Goal: Transaction & Acquisition: Purchase product/service

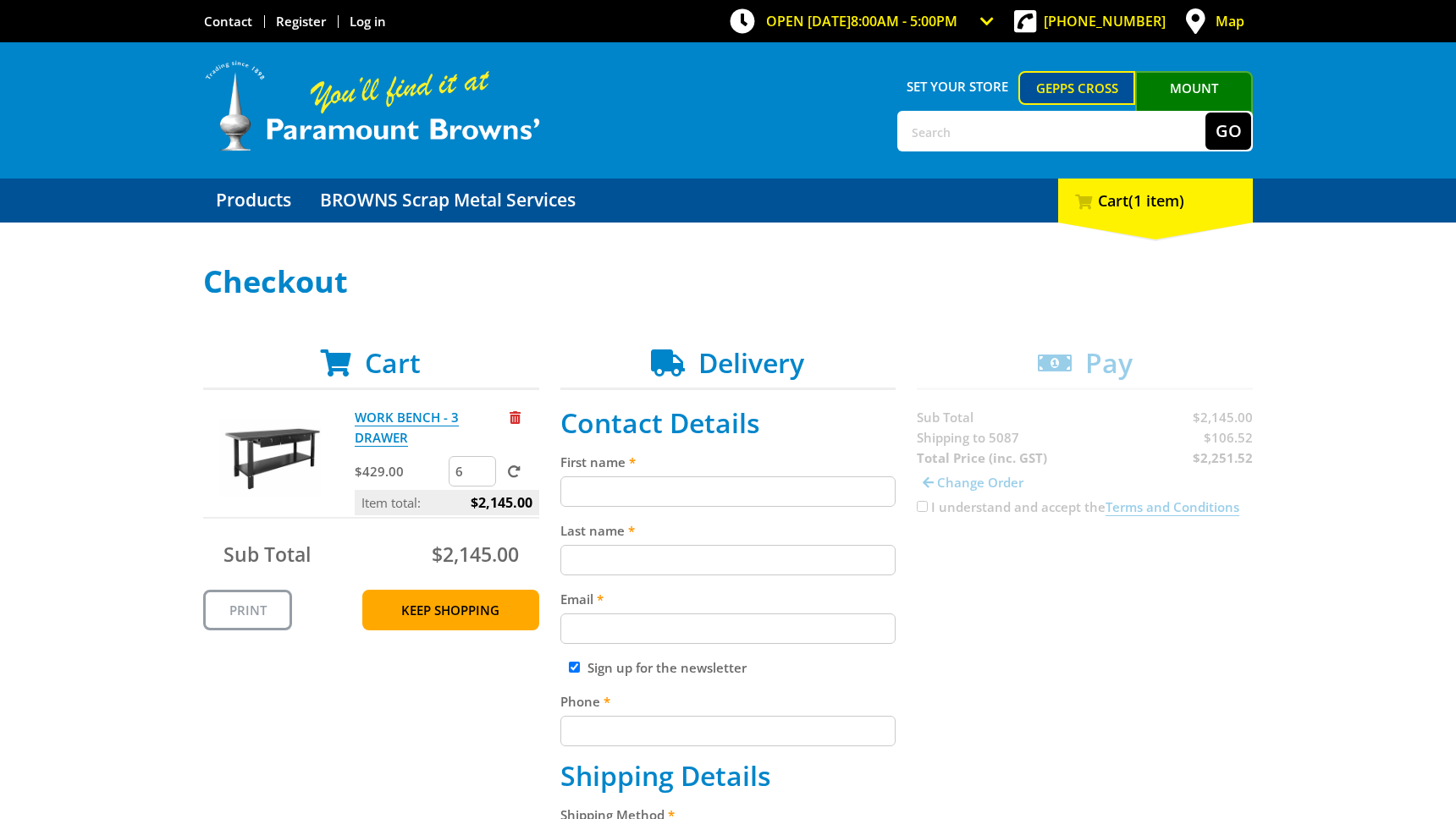
click at [484, 471] on input "6" at bounding box center [473, 471] width 47 height 31
click at [484, 471] on input "7" at bounding box center [473, 471] width 47 height 31
click at [484, 478] on input "6" at bounding box center [473, 471] width 47 height 31
click at [484, 478] on input "5" at bounding box center [473, 471] width 47 height 31
click at [484, 478] on input "4" at bounding box center [473, 471] width 47 height 31
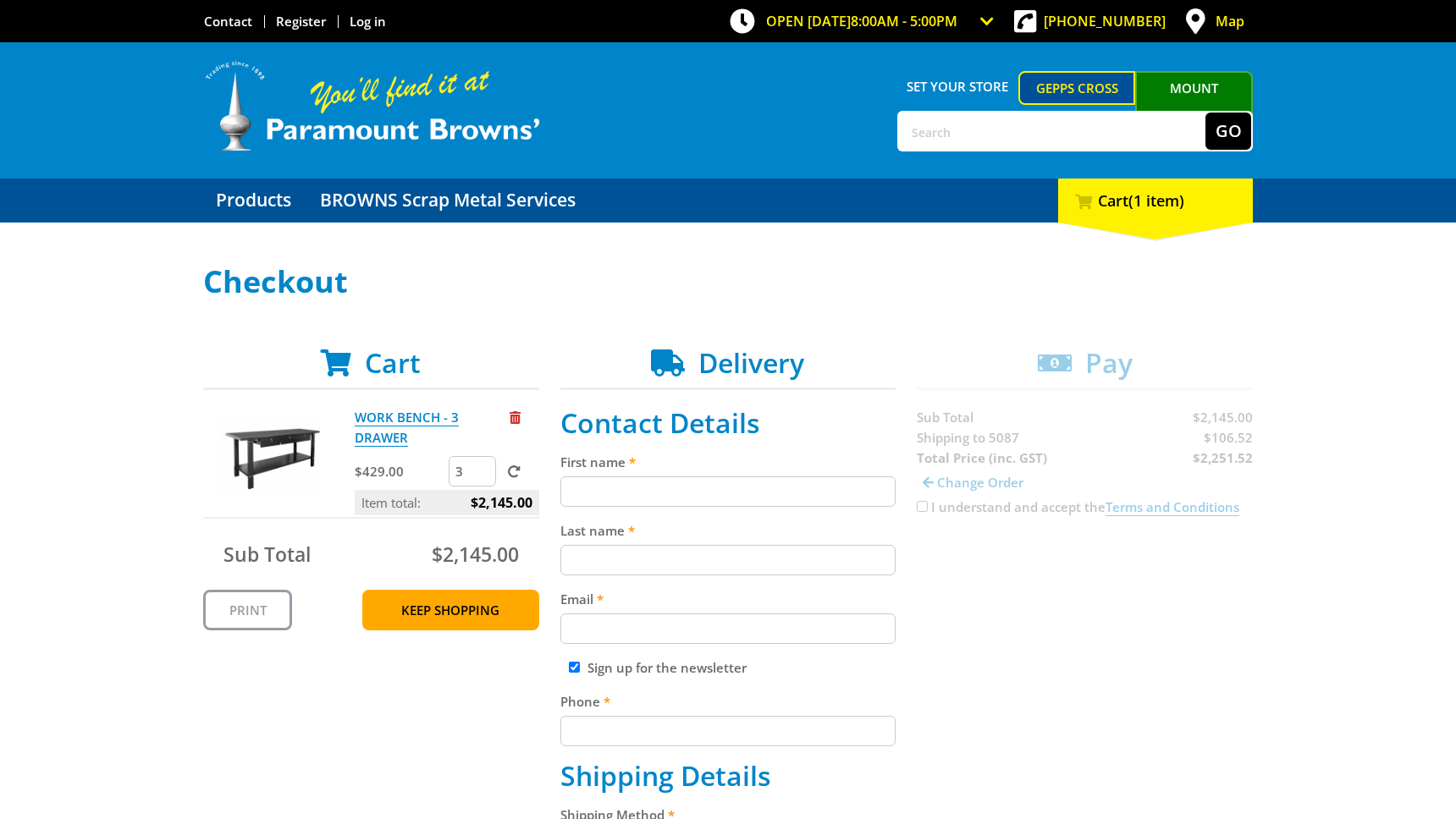
click at [484, 478] on input "3" at bounding box center [473, 471] width 47 height 31
type input "2"
click at [484, 478] on input "2" at bounding box center [473, 471] width 47 height 31
click at [509, 472] on span at bounding box center [514, 472] width 13 height 13
click at [0, 0] on input "submit" at bounding box center [0, 0] width 0 height 0
